Goal: Transaction & Acquisition: Subscribe to service/newsletter

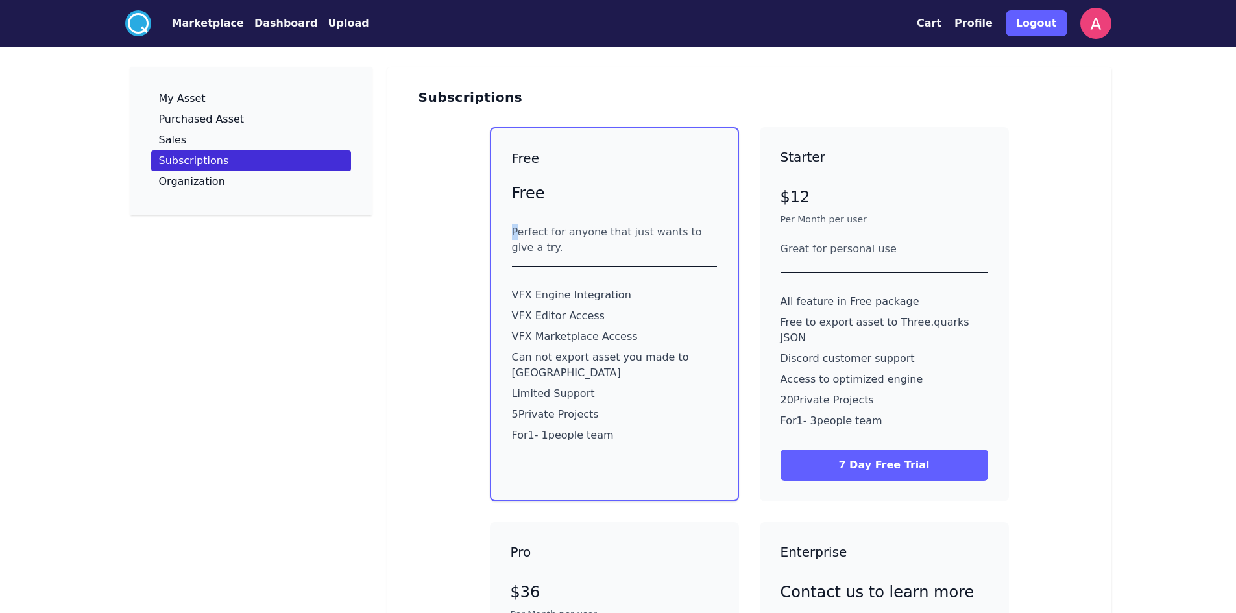
drag, startPoint x: 519, startPoint y: 236, endPoint x: 594, endPoint y: 294, distance: 95.2
click at [594, 272] on div "Free Free Perfect for anyone that just wants to give a try. VFX Engine Integrat…" at bounding box center [614, 306] width 205 height 315
click at [594, 298] on p "VFX Engine Integration" at bounding box center [614, 295] width 205 height 16
drag, startPoint x: 525, startPoint y: 326, endPoint x: 600, endPoint y: 351, distance: 79.2
click at [600, 351] on div "VFX Engine Integration VFX Editor Access VFX Marketplace Access Can not export …" at bounding box center [614, 365] width 205 height 166
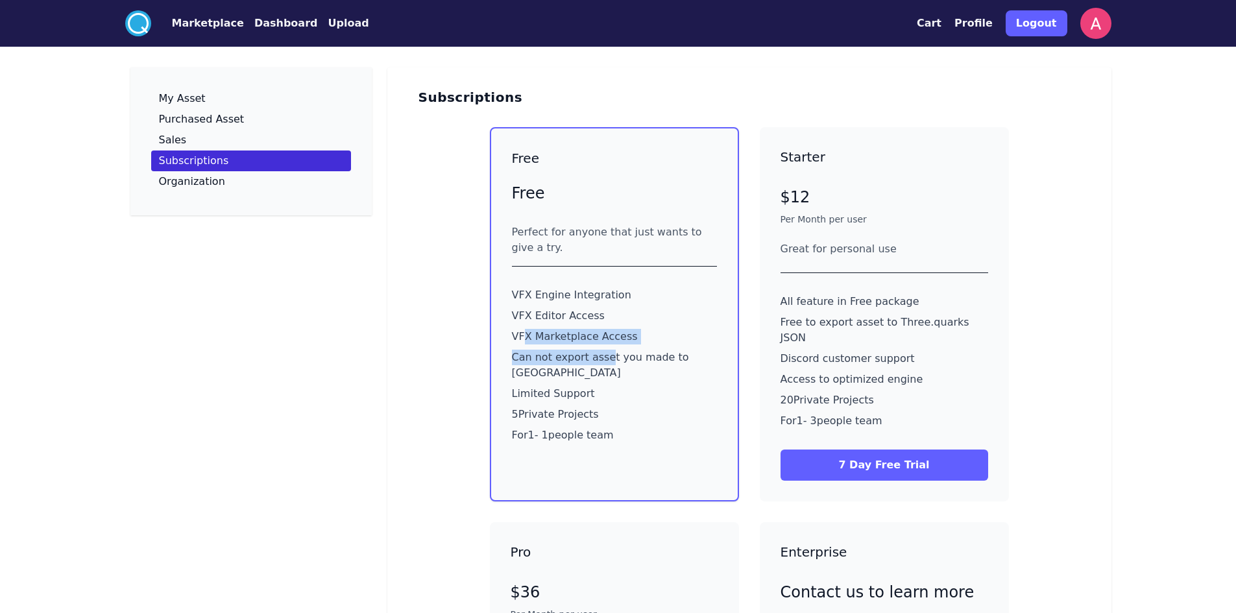
click at [601, 356] on p "Can not export asset you made to [GEOGRAPHIC_DATA]" at bounding box center [614, 365] width 205 height 31
click at [872, 449] on button "7 Day Free Trial" at bounding box center [884, 464] width 208 height 31
click at [328, 17] on button "Upload" at bounding box center [348, 24] width 41 height 16
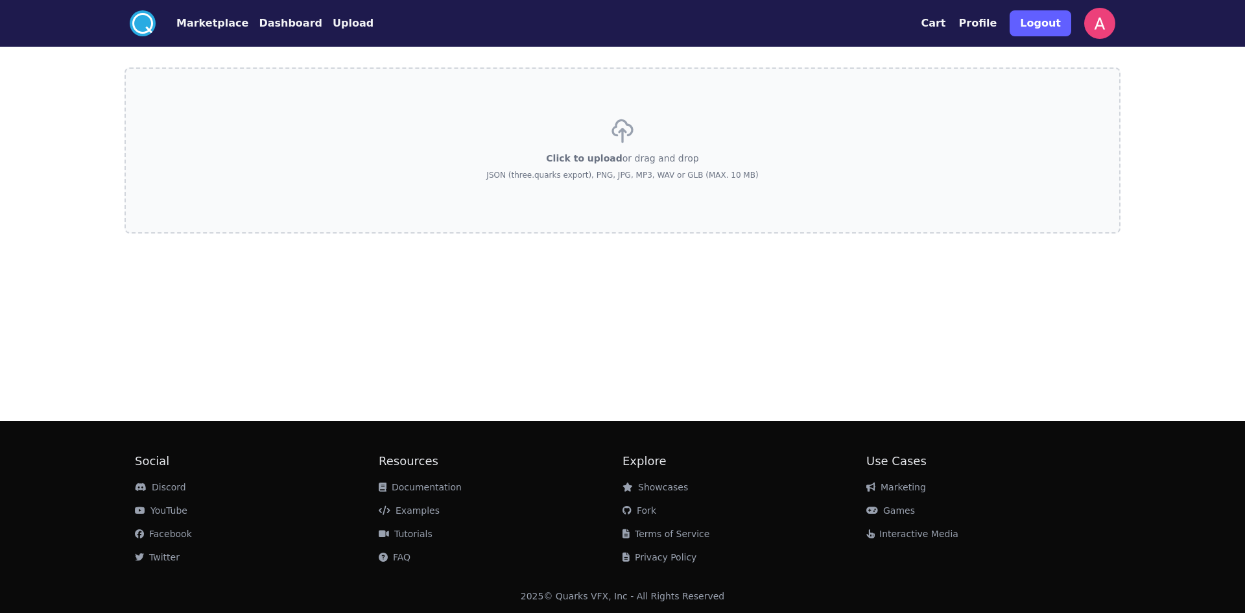
click at [275, 29] on button "Dashboard" at bounding box center [291, 24] width 64 height 16
